Goal: Transaction & Acquisition: Subscribe to service/newsletter

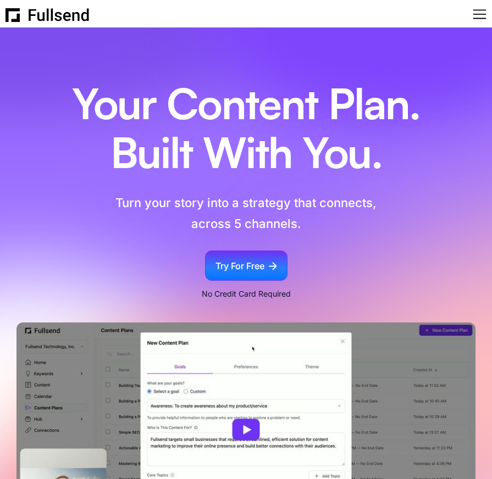
click at [252, 269] on div "Try For Free" at bounding box center [239, 266] width 49 height 15
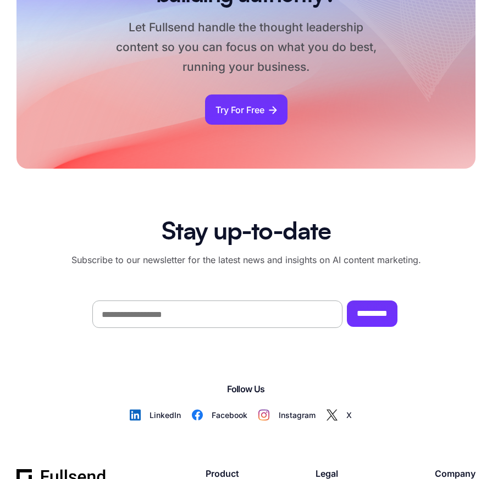
scroll to position [9433, 0]
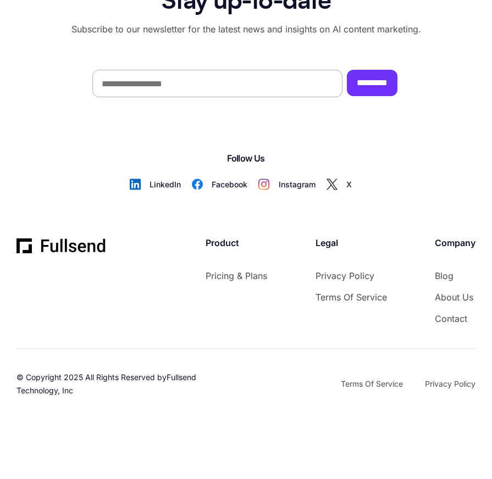
click at [160, 186] on div "LinkedIn" at bounding box center [170, 184] width 42 height 15
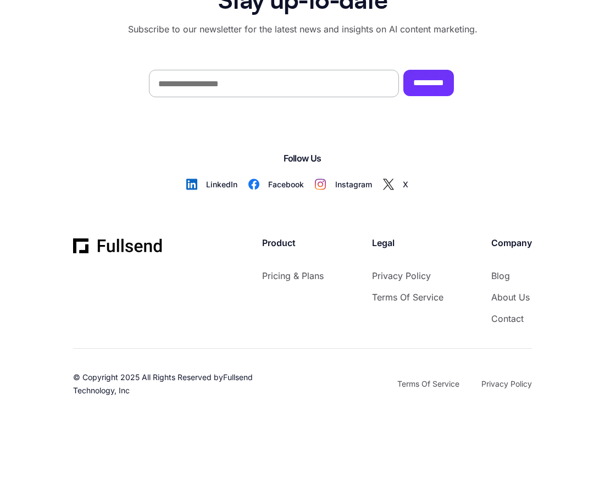
scroll to position [6635, 0]
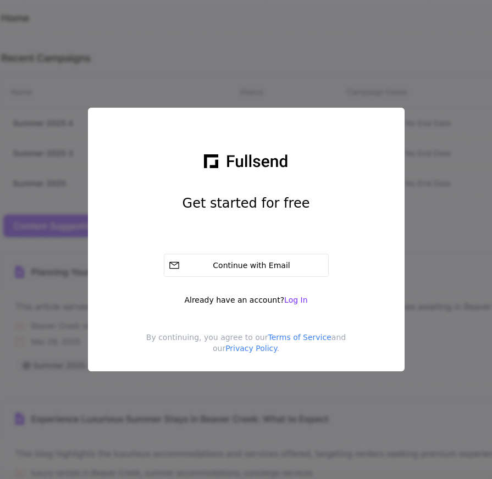
click at [178, 48] on div "Get started for free Continue with Email Already have an account? Log In By con…" at bounding box center [246, 239] width 492 height 479
